Goal: Task Accomplishment & Management: Manage account settings

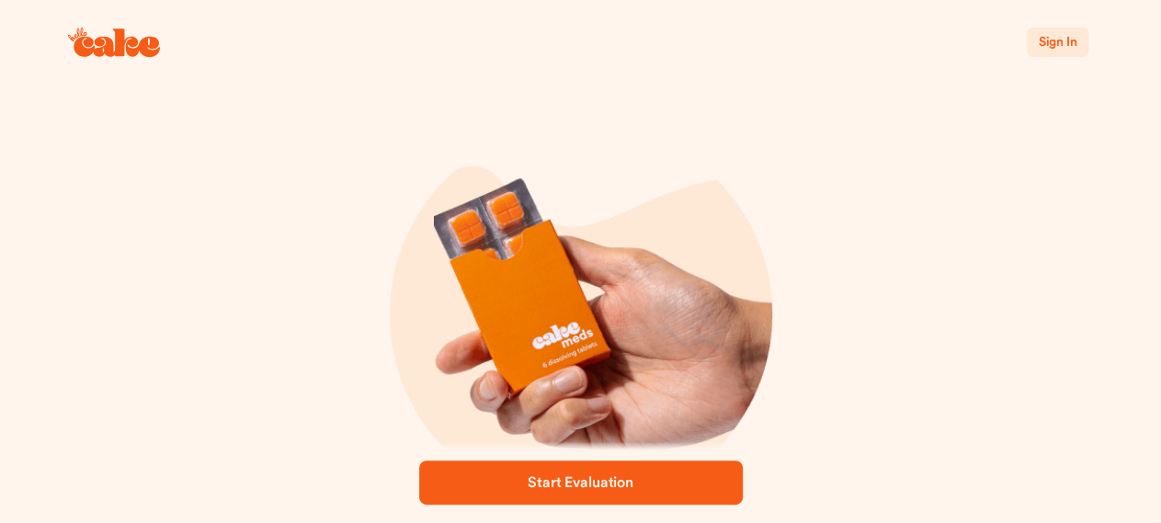
click at [1049, 49] on span "Sign In" at bounding box center [1057, 42] width 39 height 13
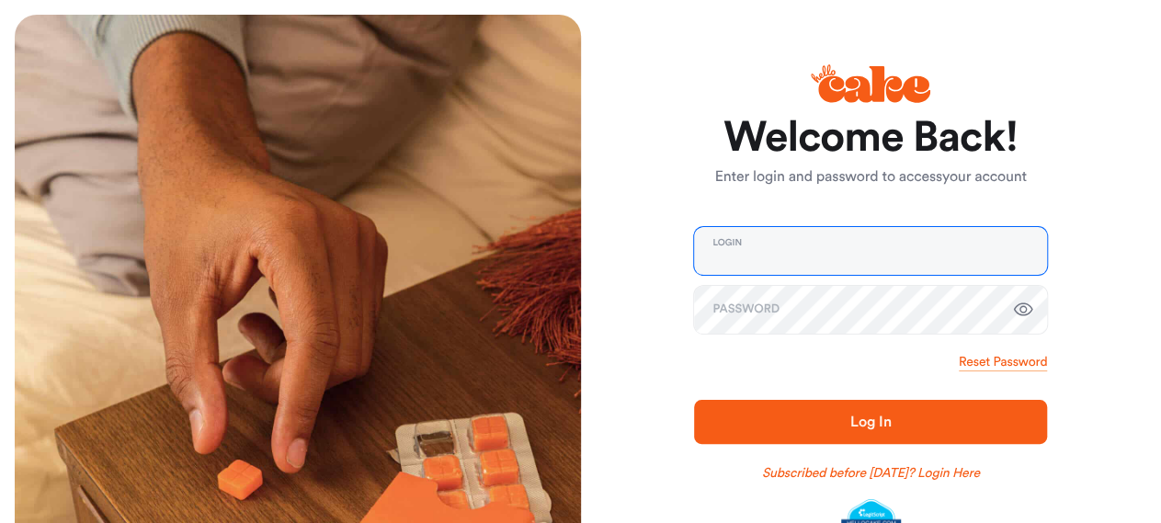
click at [827, 241] on input "email" at bounding box center [870, 251] width 353 height 48
type input "**********"
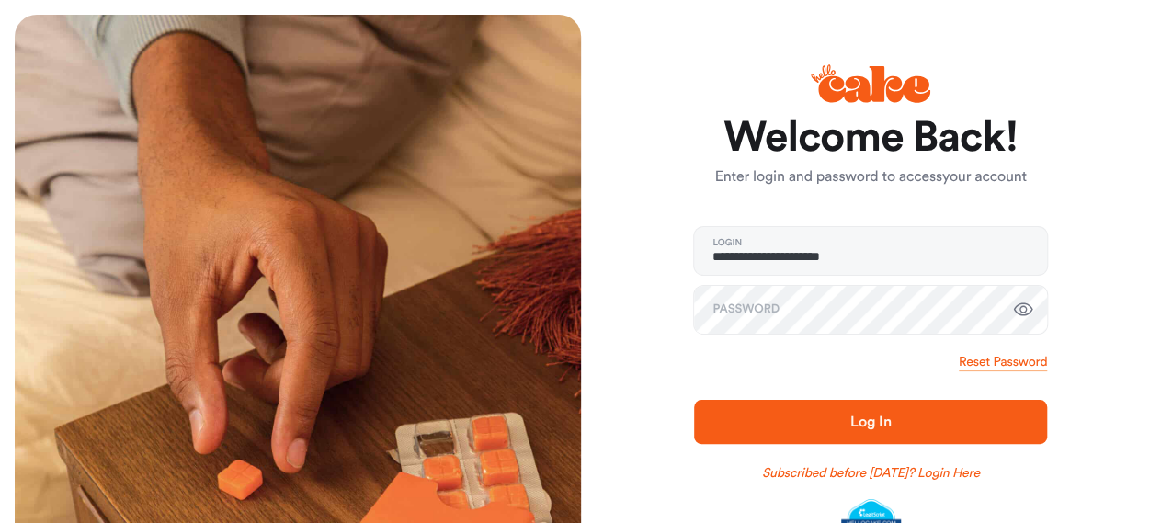
click at [827, 404] on button "Log In" at bounding box center [870, 422] width 353 height 44
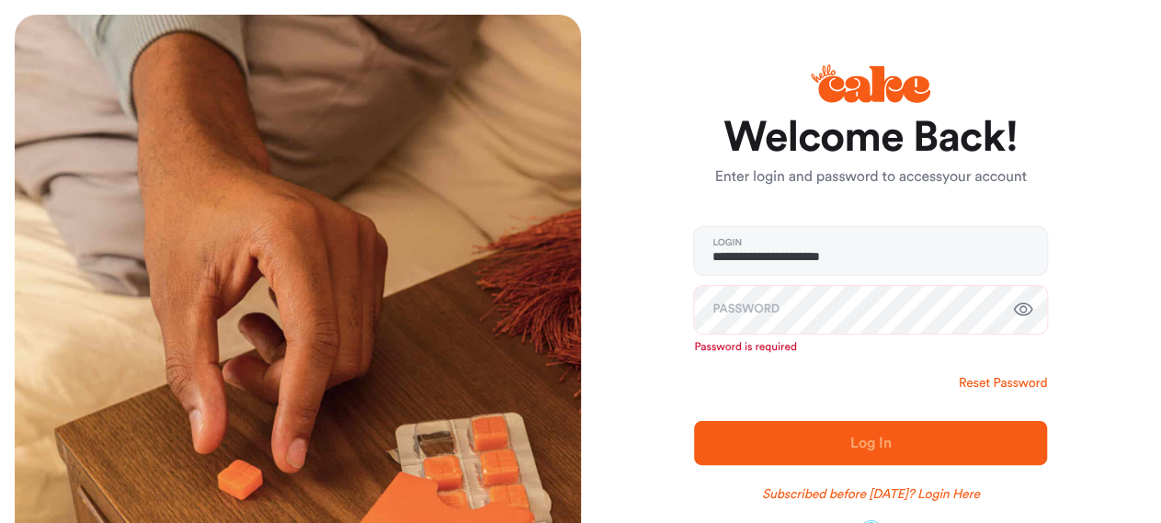
click at [977, 379] on link "Reset Password" at bounding box center [1003, 383] width 88 height 18
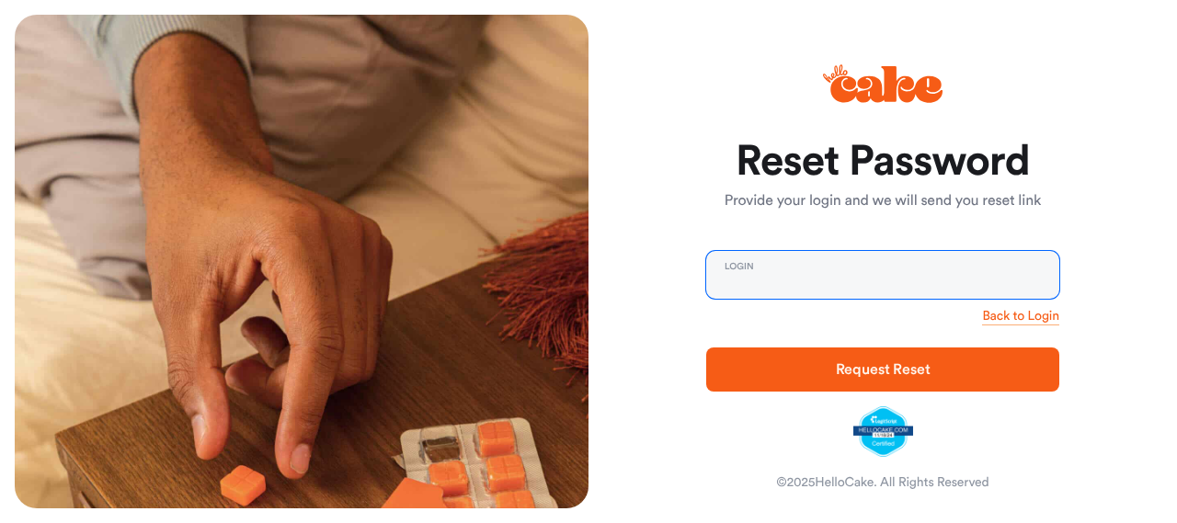
click at [783, 279] on input "email" at bounding box center [882, 275] width 353 height 48
type input "**********"
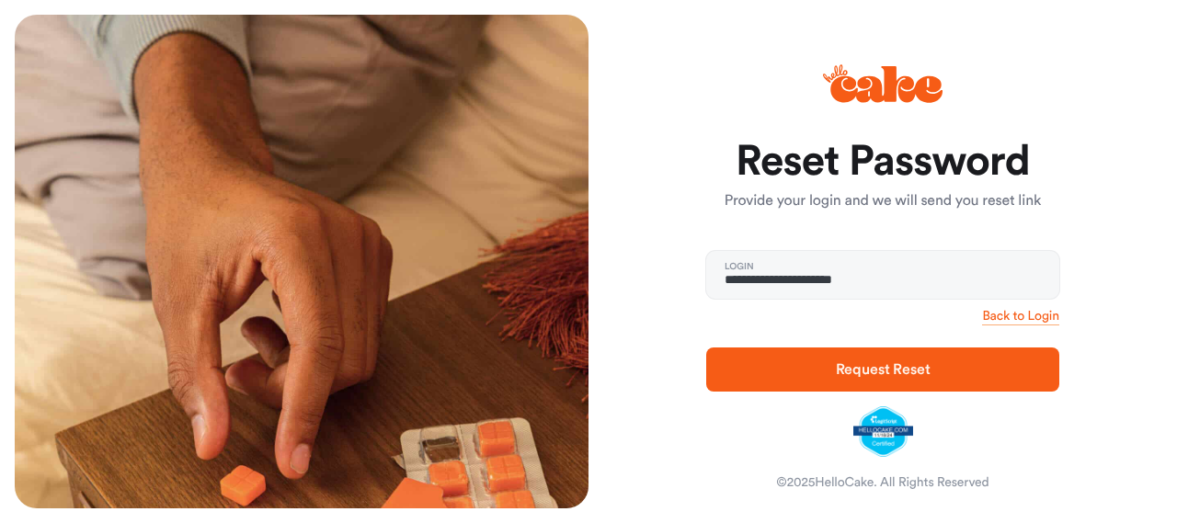
click at [851, 383] on button "Request Reset" at bounding box center [882, 370] width 353 height 44
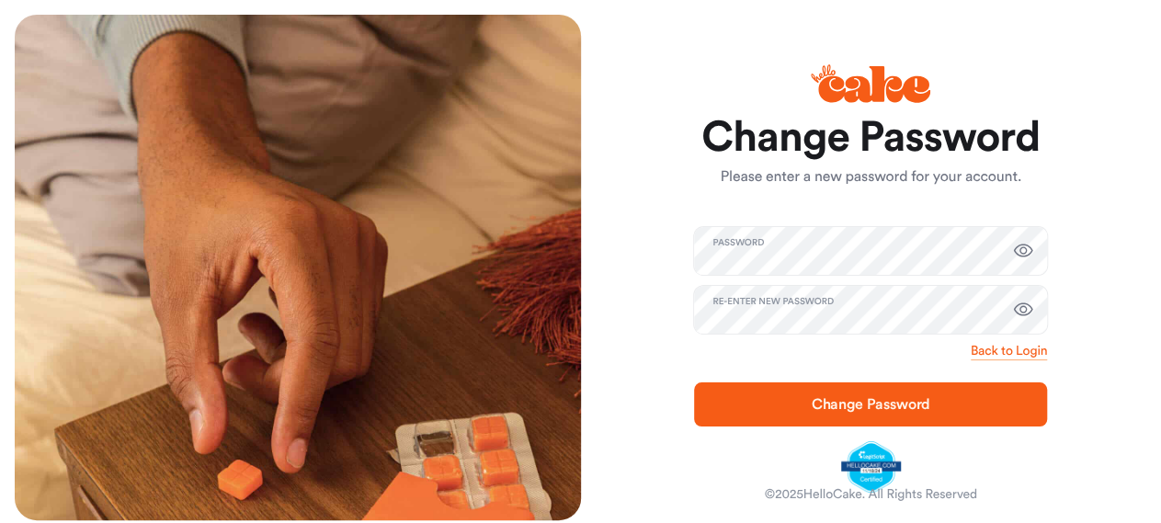
click at [873, 412] on span "Change Password" at bounding box center [871, 404] width 120 height 15
click at [849, 412] on span "Change Password" at bounding box center [871, 404] width 120 height 15
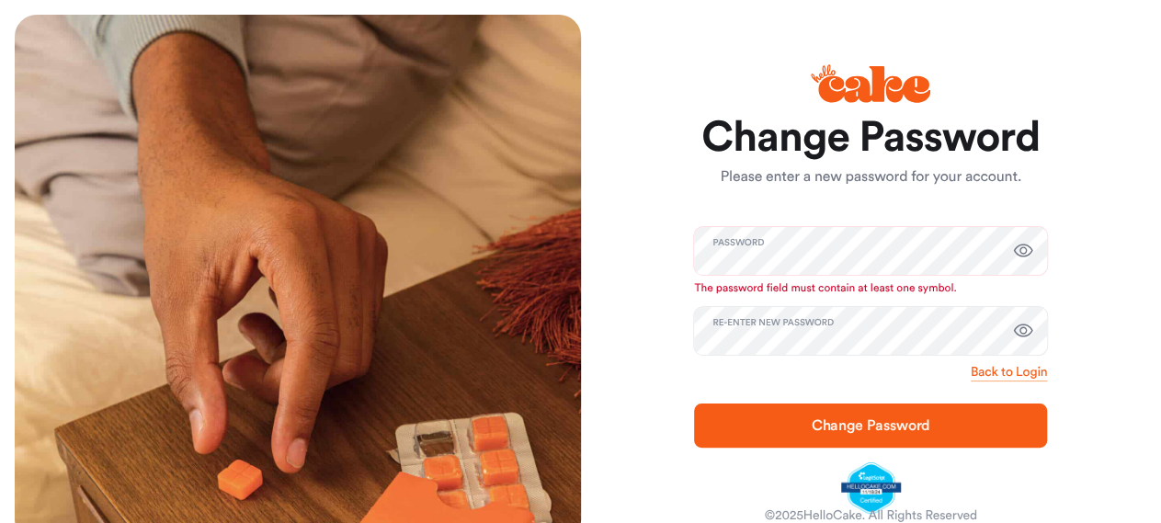
click at [1018, 262] on icon "button" at bounding box center [1023, 251] width 22 height 22
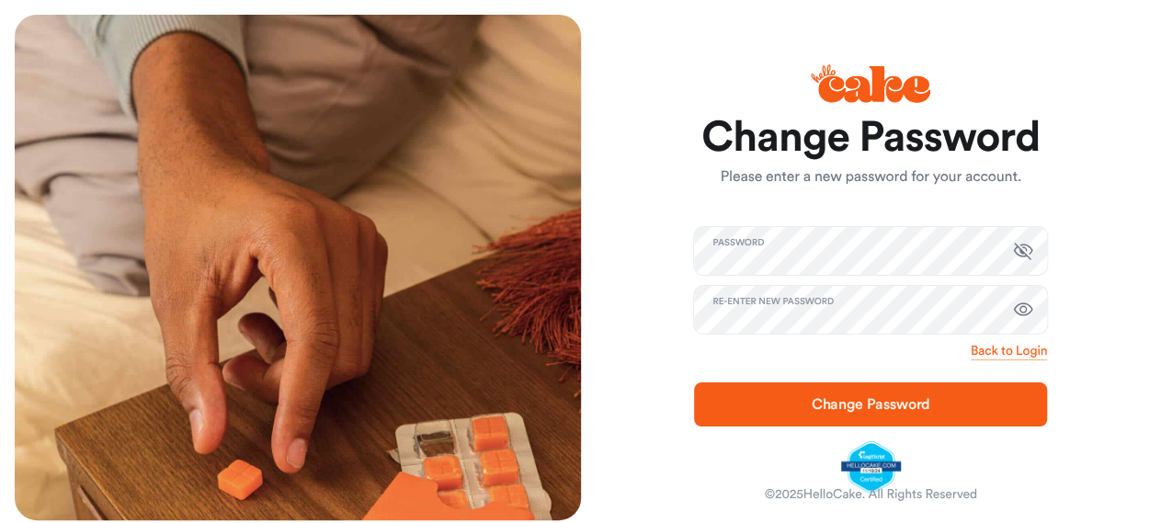
click at [869, 412] on span "Change Password" at bounding box center [871, 404] width 120 height 15
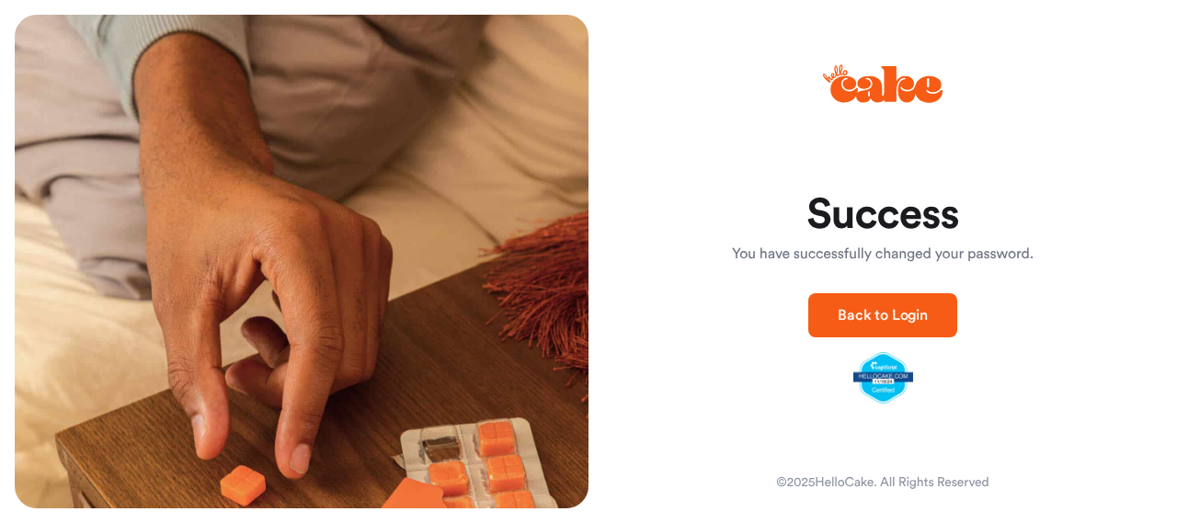
click at [860, 327] on button "Back to Login" at bounding box center [882, 315] width 149 height 44
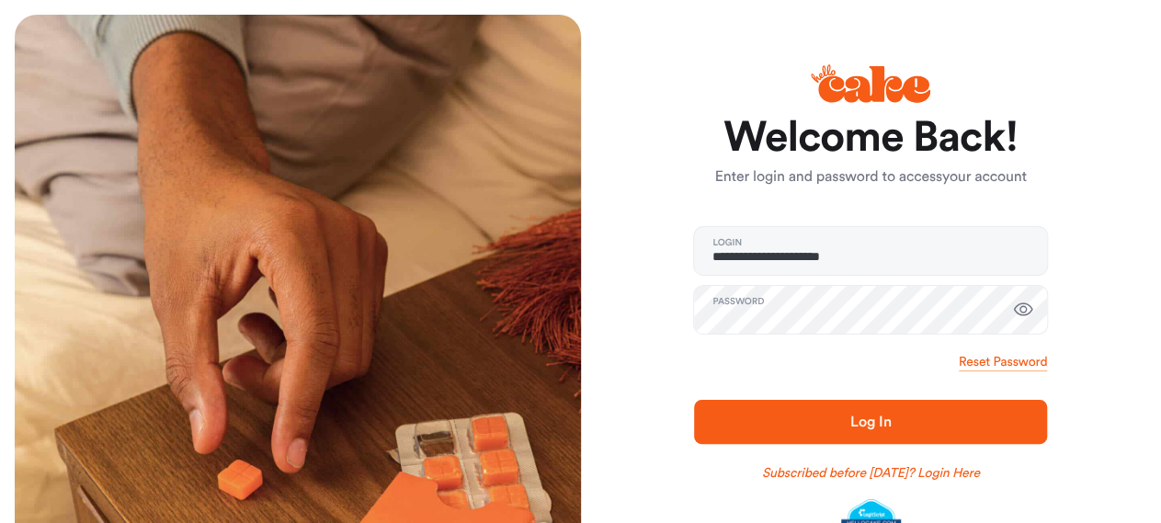
click at [1012, 307] on icon "button" at bounding box center [1023, 310] width 22 height 22
click at [859, 421] on span "Log In" at bounding box center [871, 422] width 40 height 15
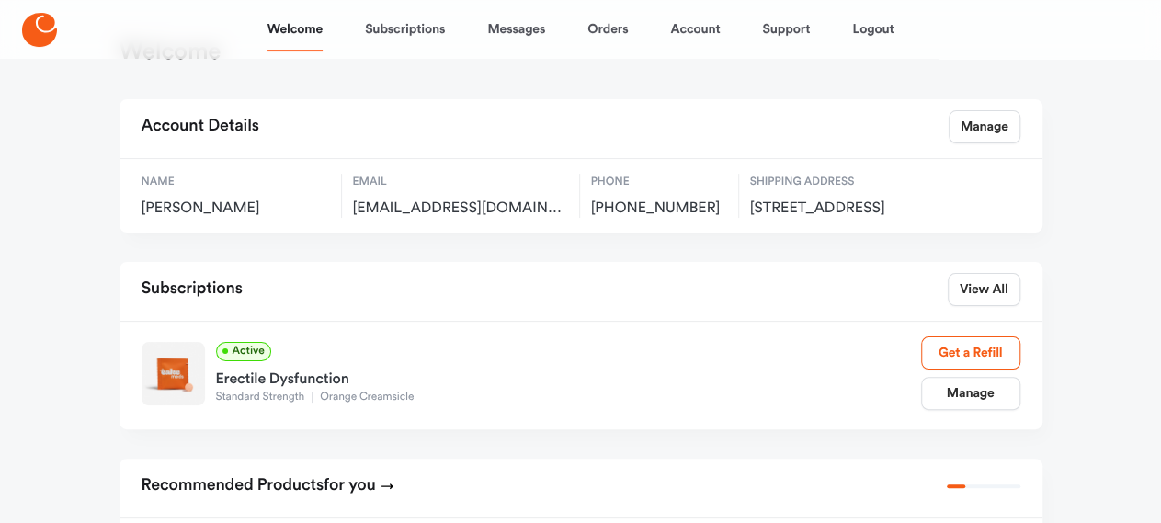
scroll to position [110, 0]
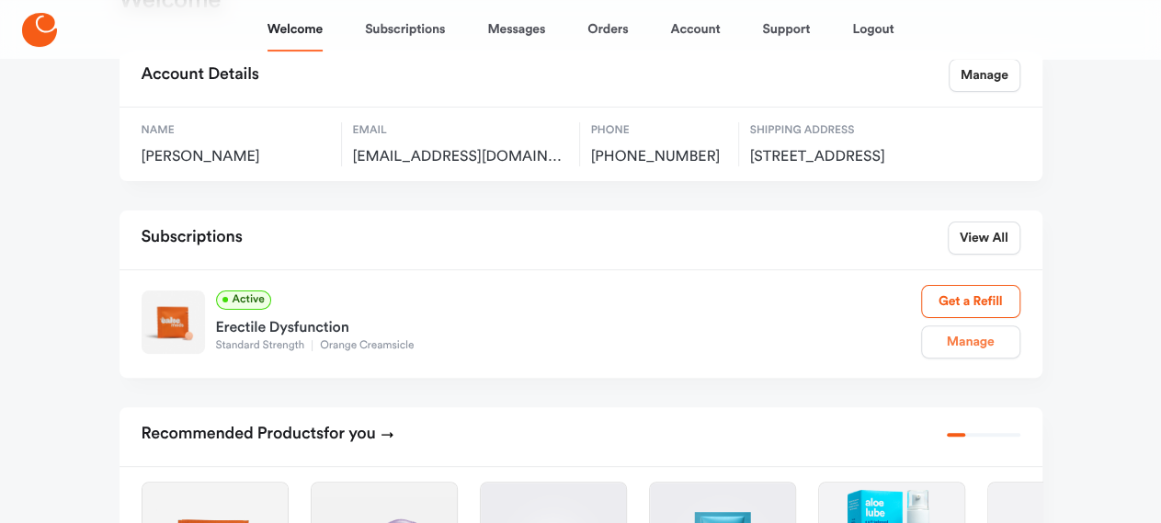
click at [945, 359] on link "Manage" at bounding box center [970, 342] width 99 height 33
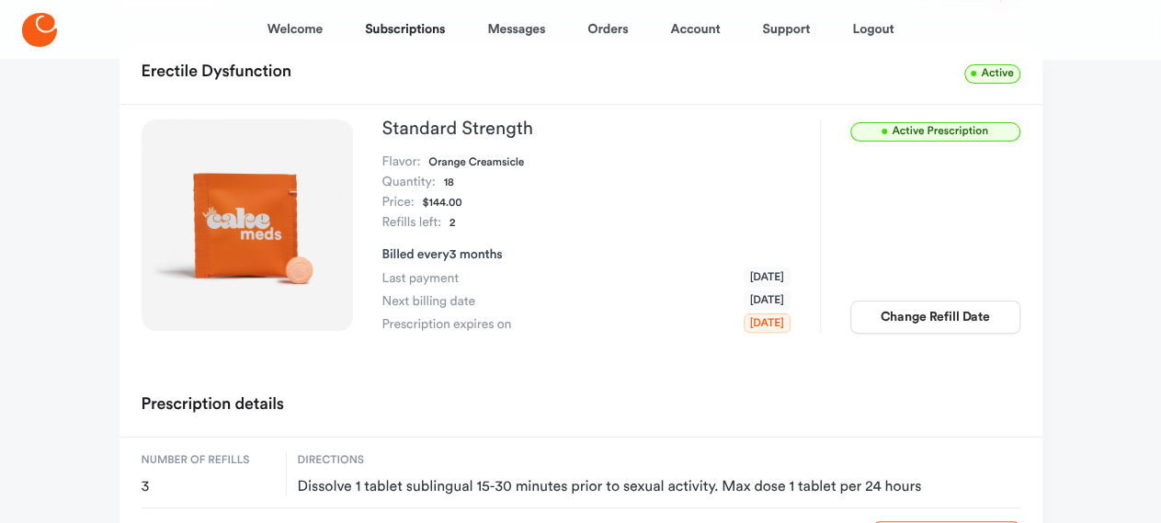
scroll to position [114, 0]
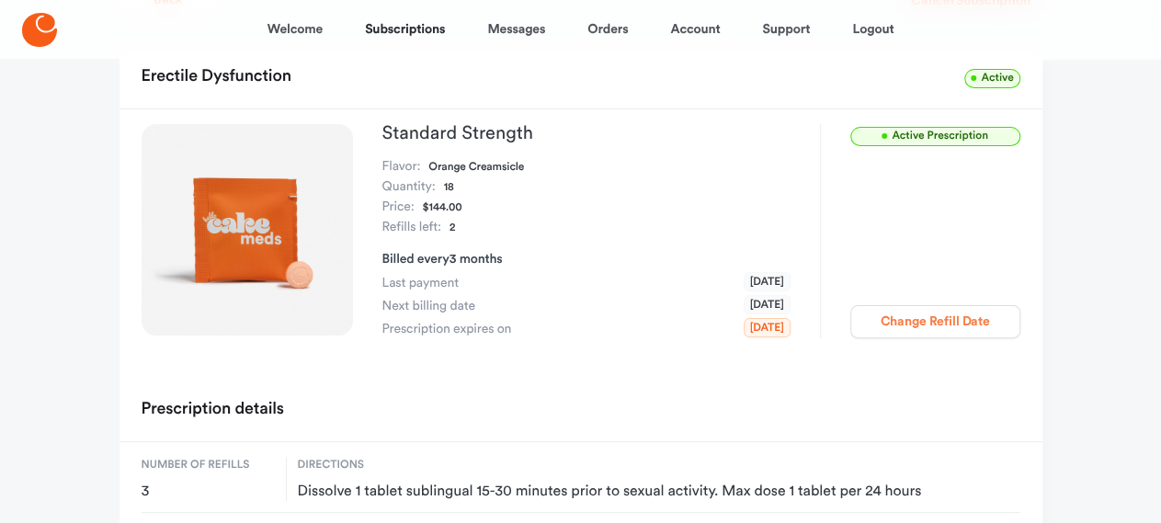
click at [937, 329] on button "Change Refill Date" at bounding box center [936, 321] width 170 height 33
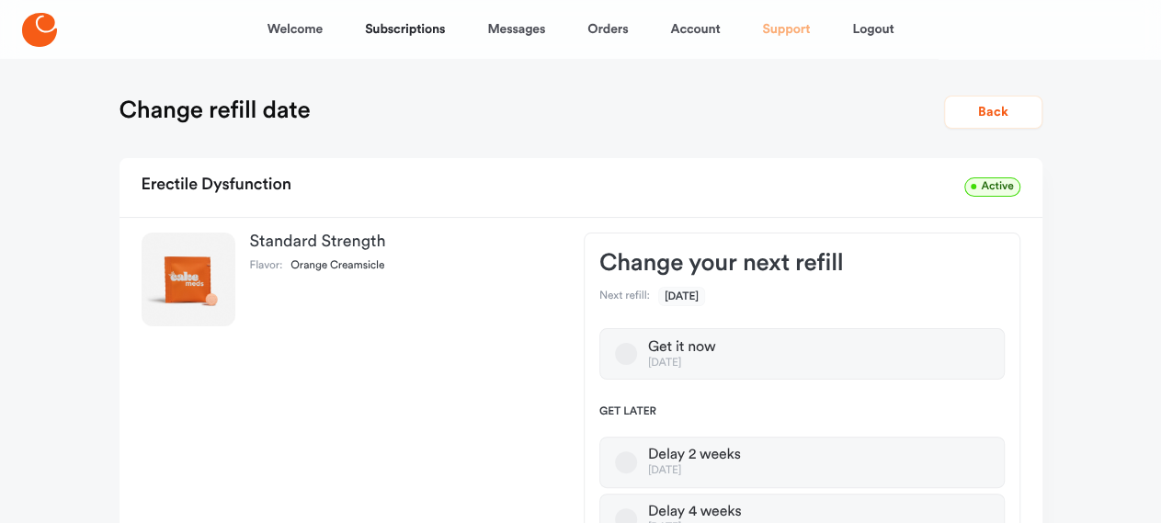
click at [792, 27] on link "Support" at bounding box center [786, 29] width 48 height 44
click at [418, 27] on link "Subscriptions" at bounding box center [405, 29] width 80 height 44
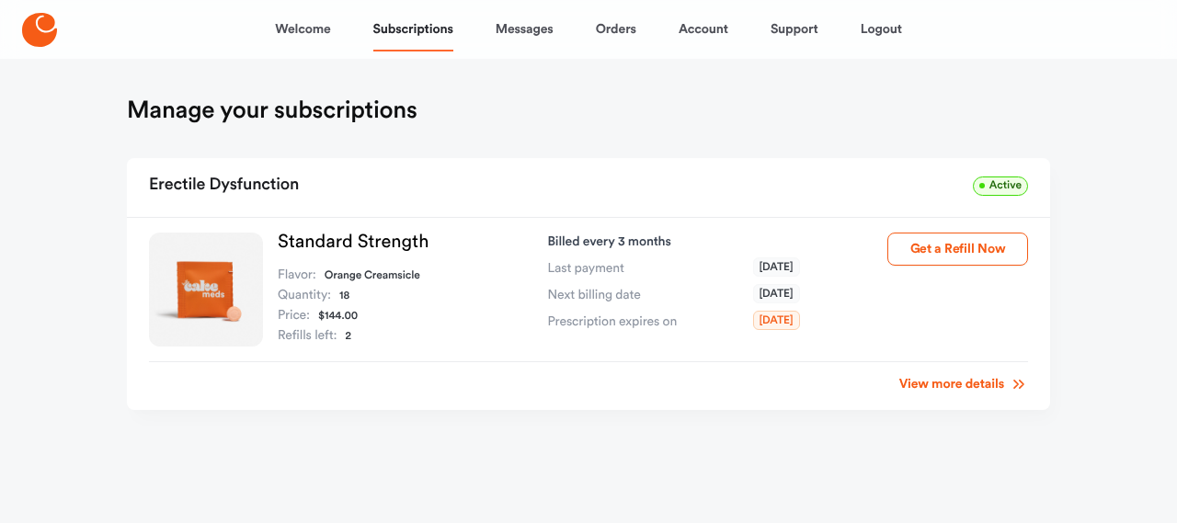
click at [930, 394] on div "View more details" at bounding box center [588, 378] width 879 height 34
click at [929, 388] on link "View more details" at bounding box center [963, 384] width 129 height 18
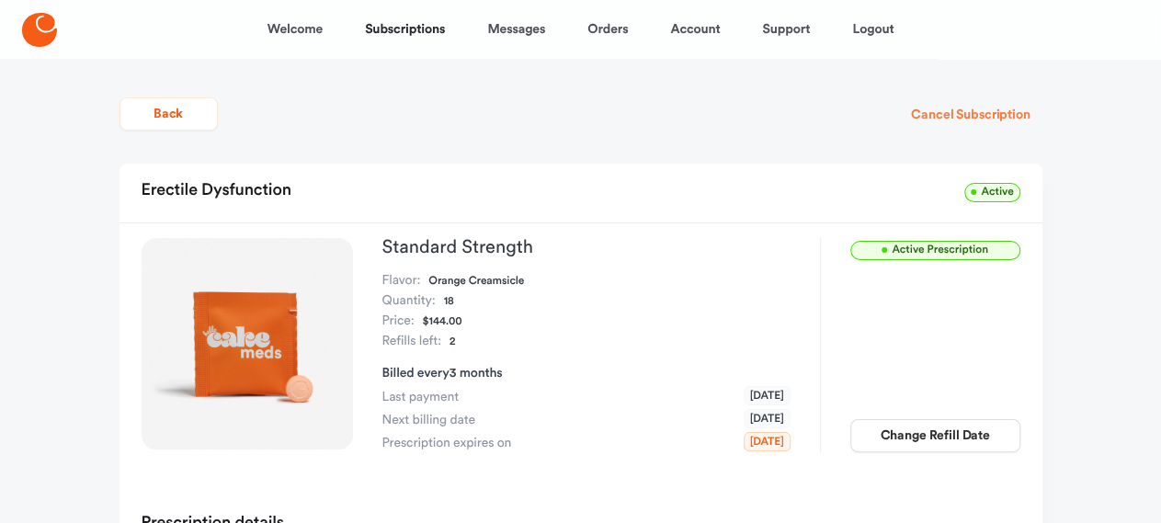
click at [964, 102] on button "Cancel Subscription" at bounding box center [970, 114] width 143 height 33
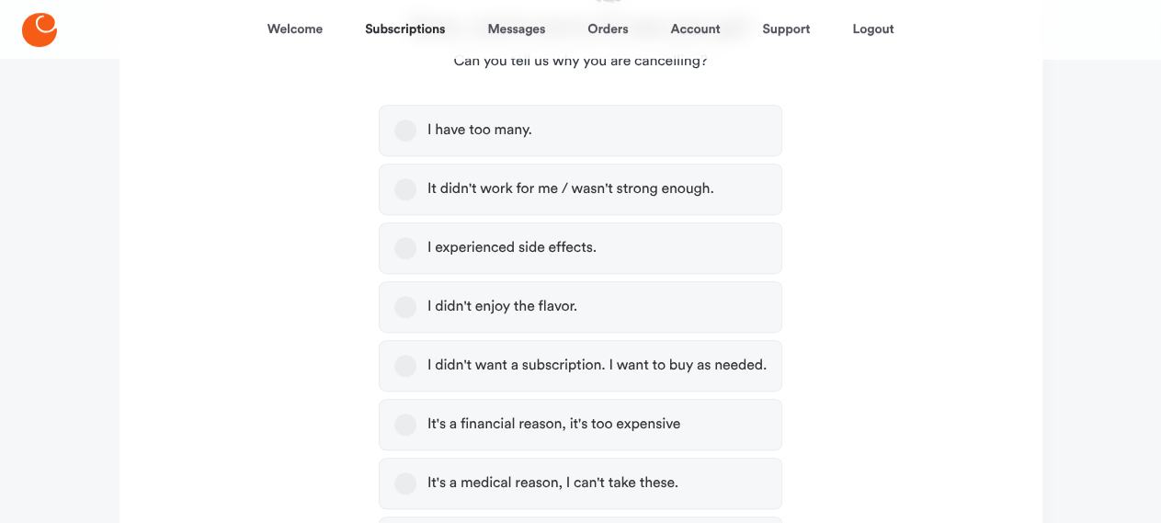
scroll to position [345, 0]
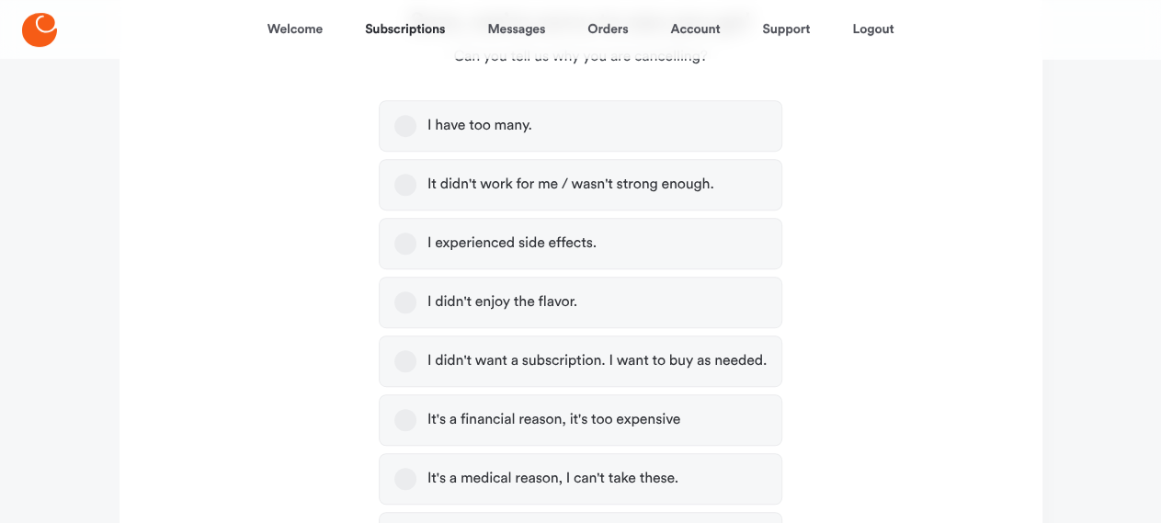
click at [406, 195] on button "It didn't work for me / wasn't strong enough." at bounding box center [405, 185] width 22 height 22
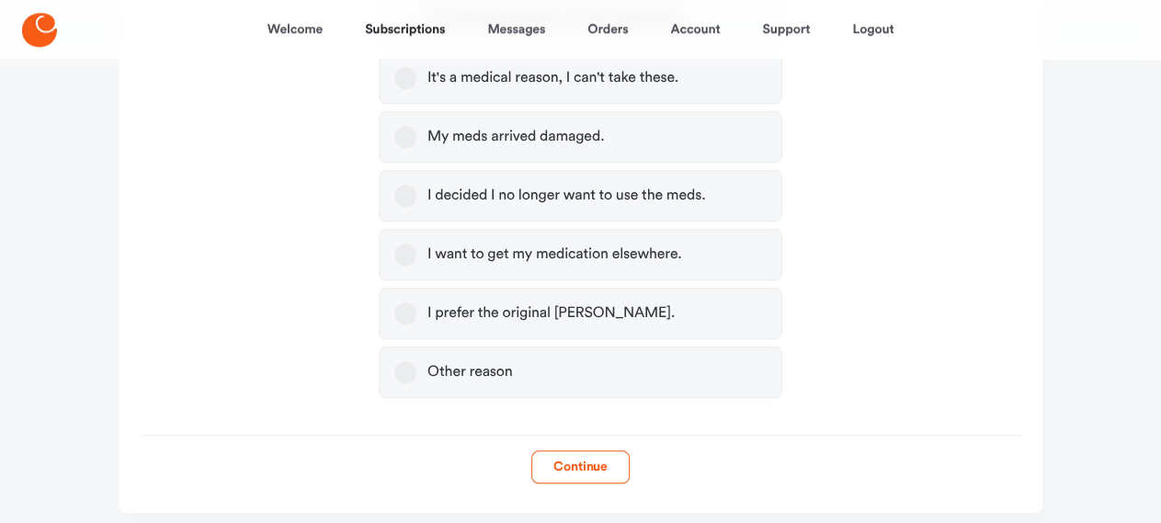
scroll to position [808, 0]
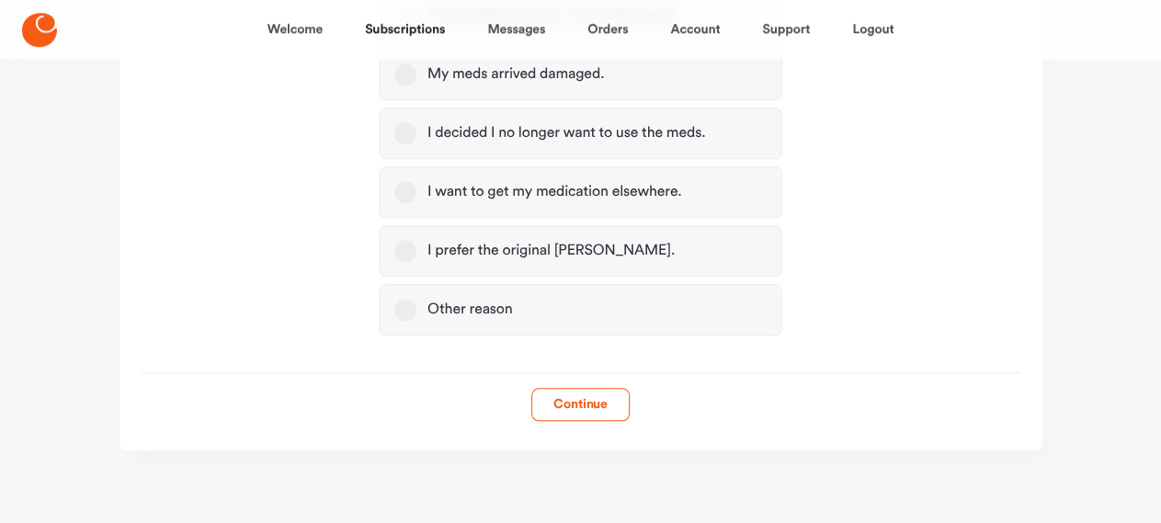
click at [586, 400] on button "Continue" at bounding box center [580, 404] width 98 height 33
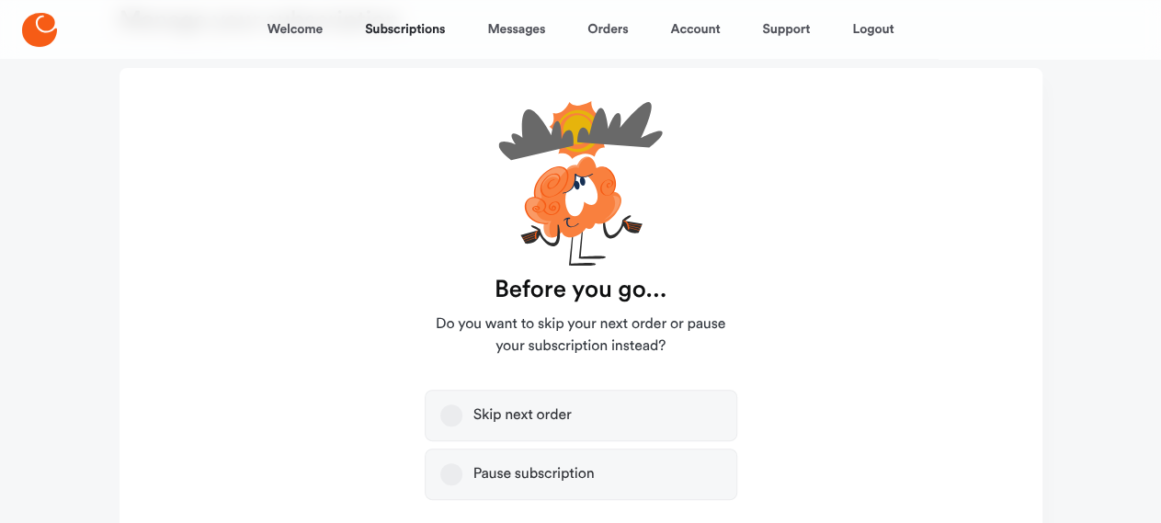
scroll to position [256, 0]
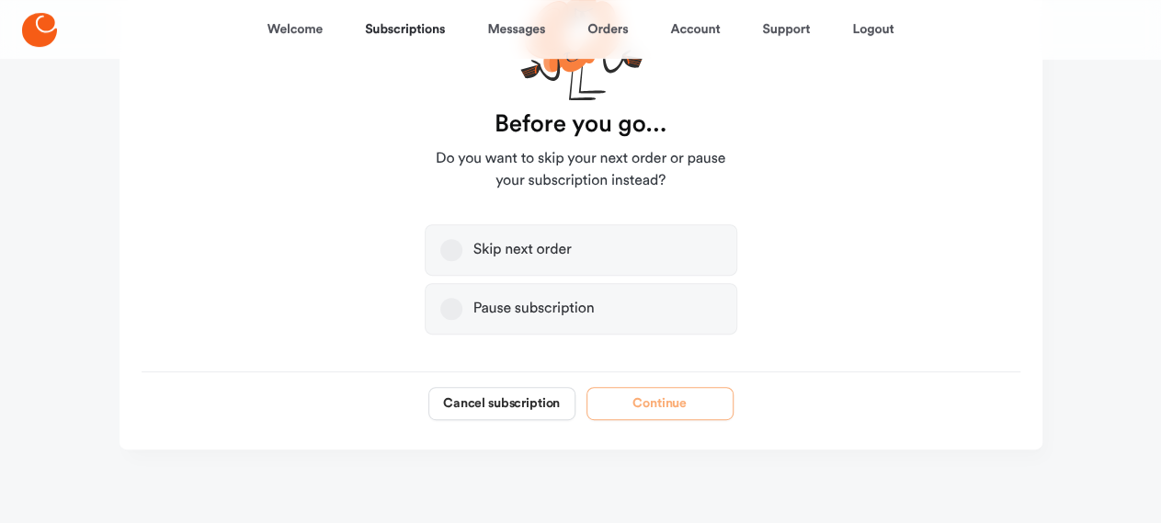
click at [446, 251] on button "Skip next order" at bounding box center [451, 250] width 22 height 22
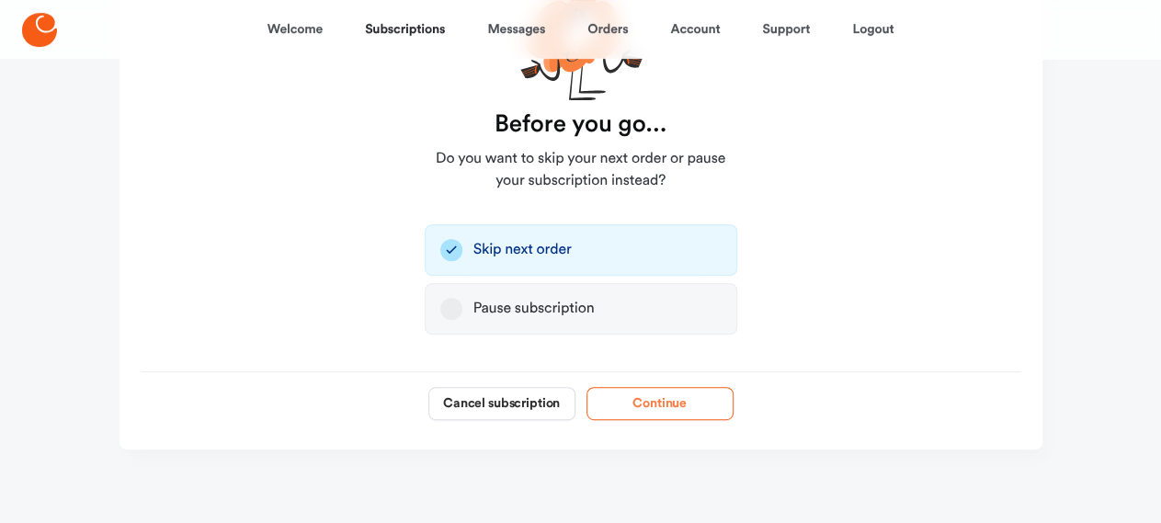
click at [611, 406] on button "Continue" at bounding box center [660, 403] width 147 height 33
click at [611, 406] on div "Cancel subscription Continue" at bounding box center [581, 403] width 923 height 33
